Goal: Task Accomplishment & Management: Manage account settings

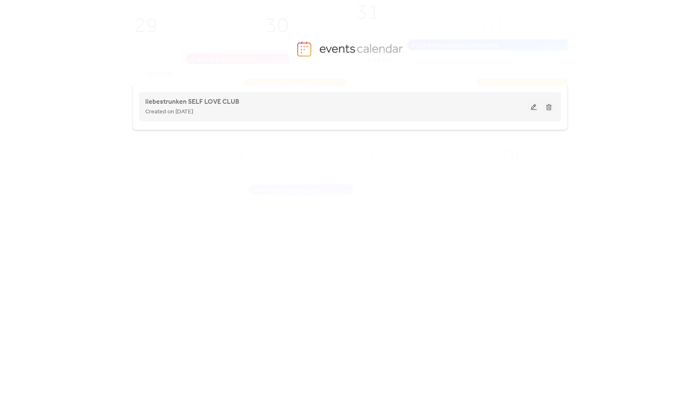
click at [530, 107] on button at bounding box center [534, 106] width 12 height 13
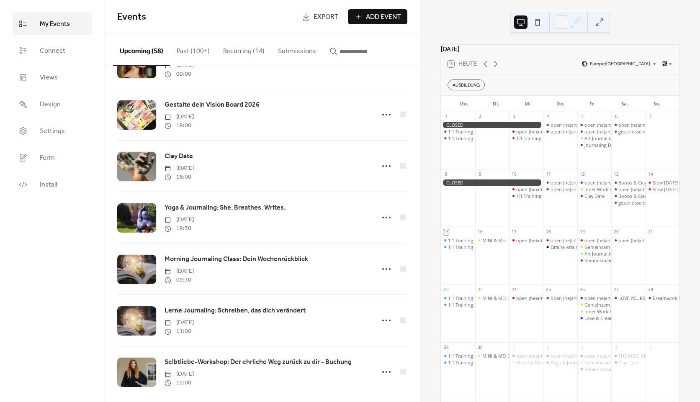
scroll to position [1245, 0]
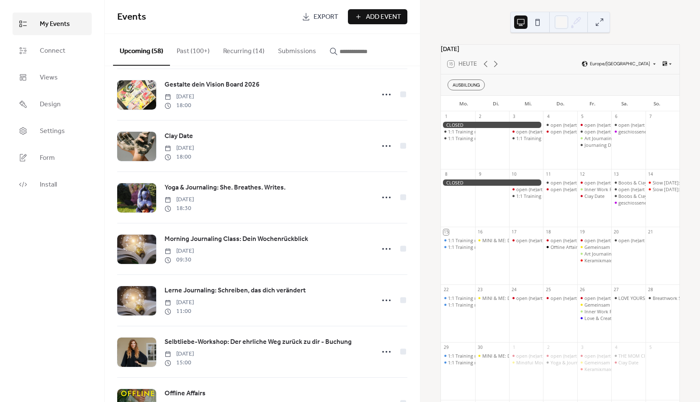
click at [233, 59] on button "Recurring (14)" at bounding box center [243, 49] width 55 height 31
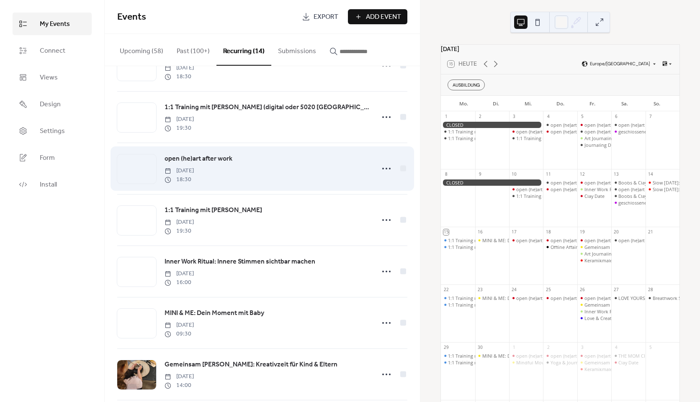
scroll to position [293, 0]
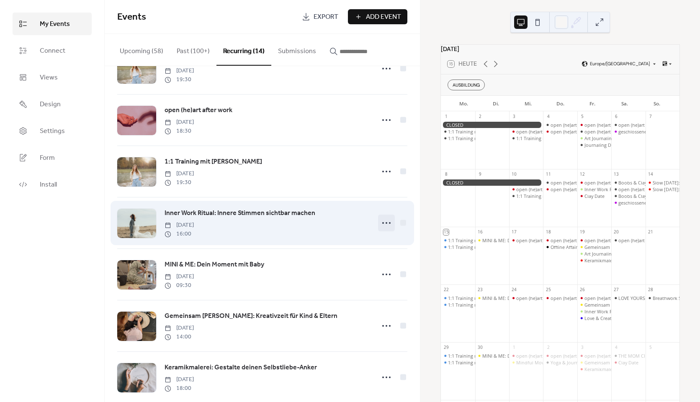
click at [382, 228] on icon at bounding box center [385, 222] width 13 height 13
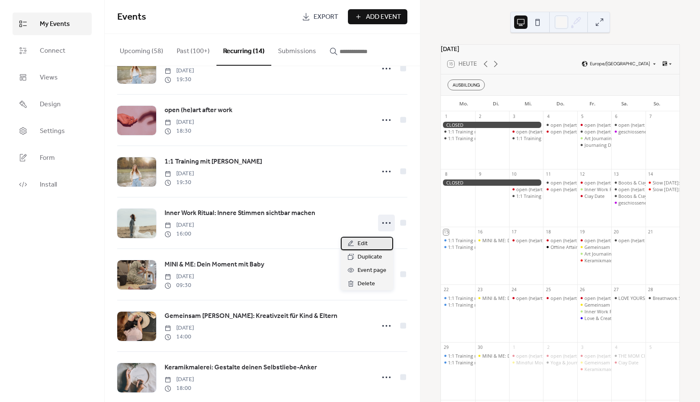
click at [365, 241] on span "Edit" at bounding box center [362, 244] width 10 height 10
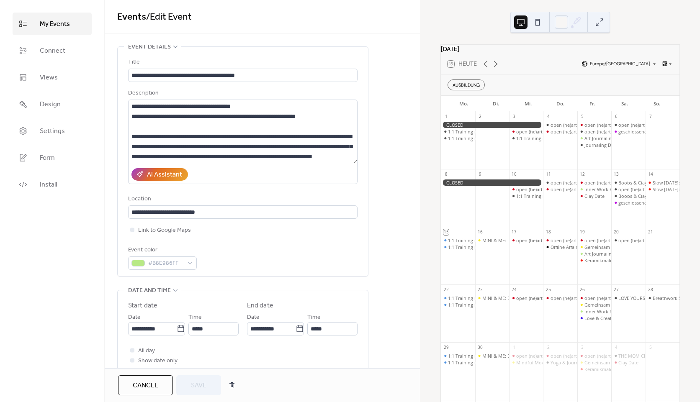
click at [329, 263] on div "Event color #B8E986FF" at bounding box center [242, 257] width 229 height 25
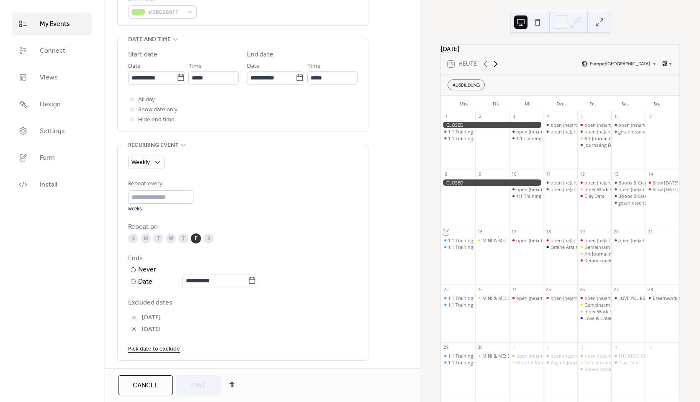
click at [496, 69] on icon at bounding box center [495, 64] width 10 height 10
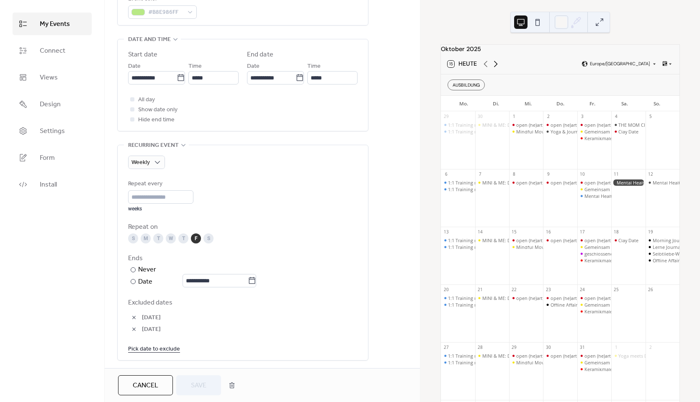
click at [497, 69] on icon at bounding box center [495, 64] width 10 height 10
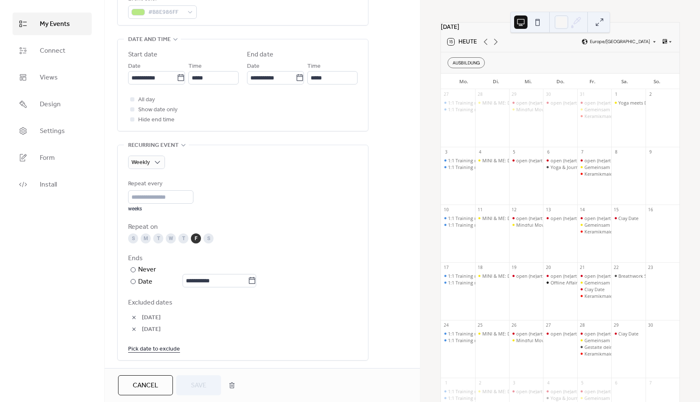
scroll to position [21, 0]
click at [495, 48] on icon at bounding box center [495, 43] width 10 height 10
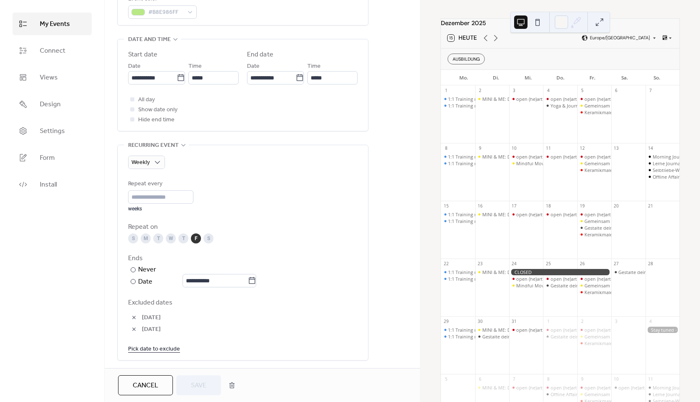
scroll to position [0, 0]
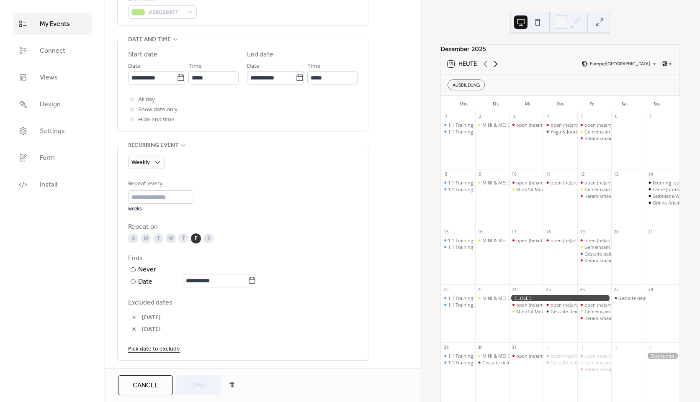
click at [499, 69] on icon at bounding box center [495, 64] width 10 height 10
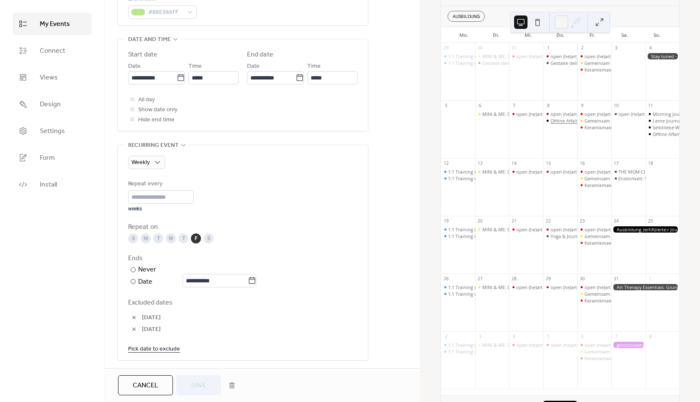
scroll to position [84, 0]
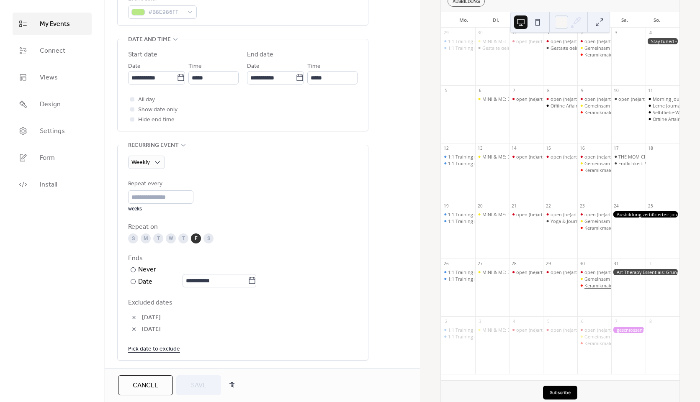
click at [584, 289] on div "Keramikmalerei: Gestalte deinen Selbstliebe-Anker" at bounding box center [638, 285] width 108 height 6
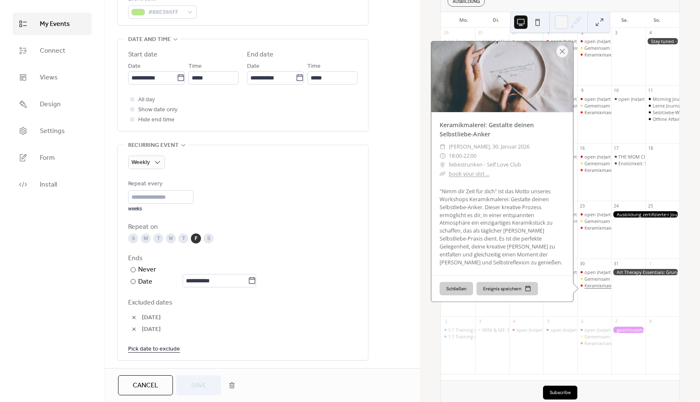
click at [584, 289] on div "Keramikmalerei: Gestalte deinen Selbstliebe-Anker" at bounding box center [638, 285] width 108 height 6
click at [431, 31] on div "Januar 2026 15 Heute [GEOGRAPHIC_DATA]/[GEOGRAPHIC_DATA] AUSBILDUNG Mo. Di. Mi.…" at bounding box center [559, 201] width 279 height 402
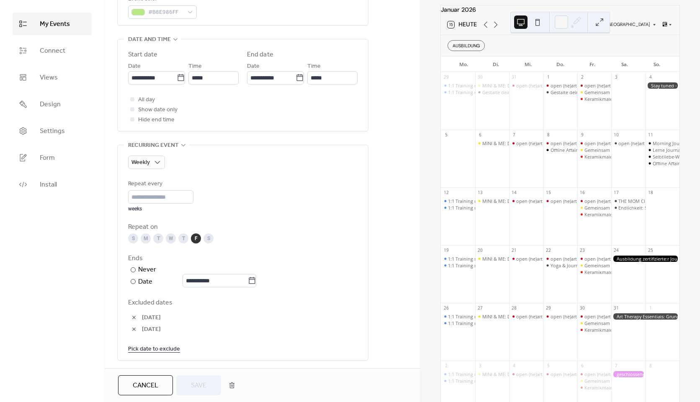
scroll to position [0, 0]
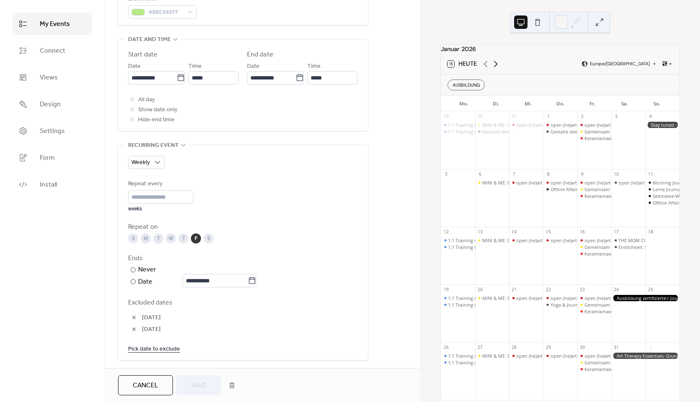
click at [497, 69] on icon at bounding box center [495, 64] width 10 height 10
